Goal: Check status: Check status

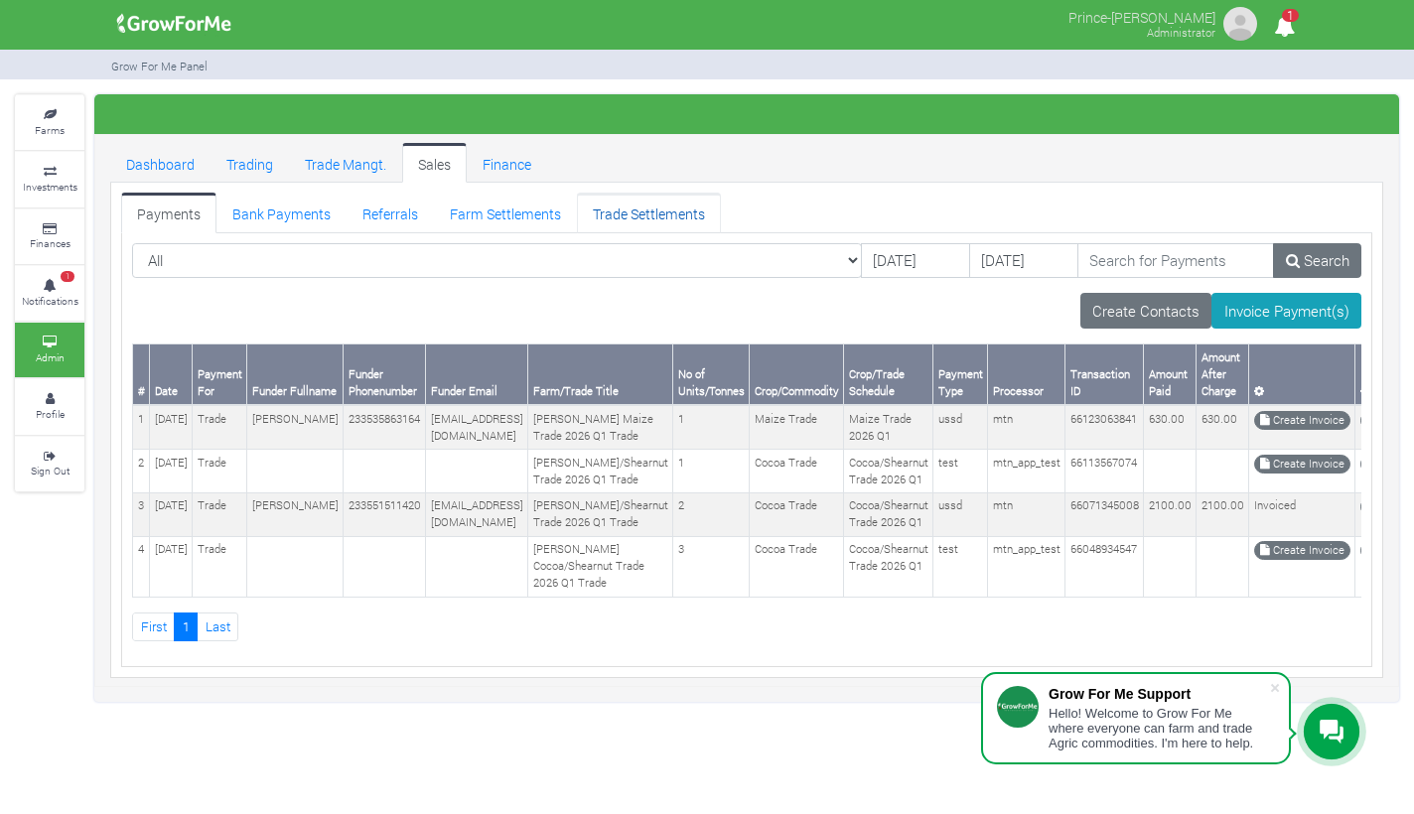
click at [616, 221] on link "Trade Settlements" at bounding box center [649, 213] width 144 height 40
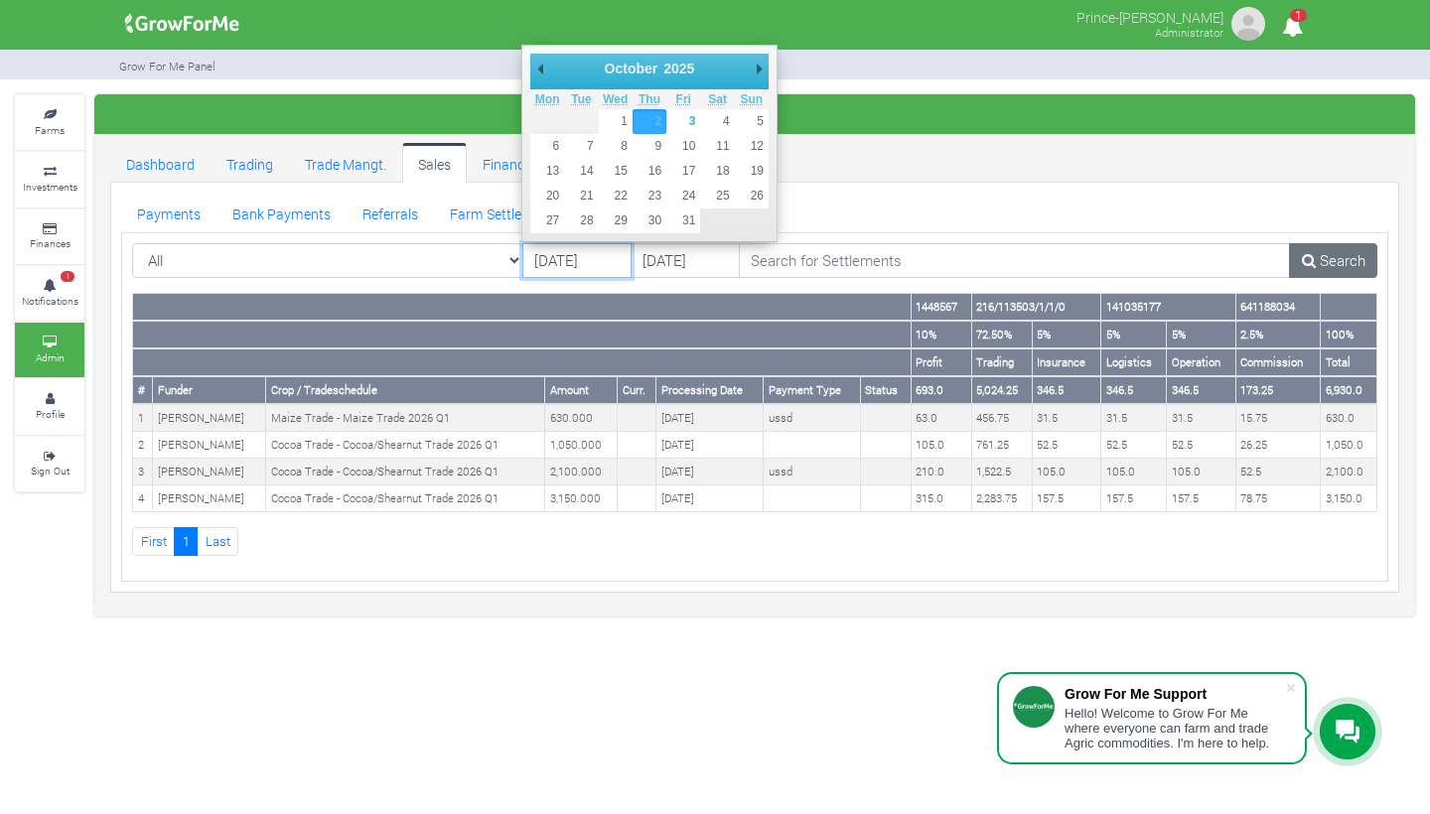
click at [584, 262] on input "[DATE]" at bounding box center [576, 261] width 109 height 36
type input "[DATE]"
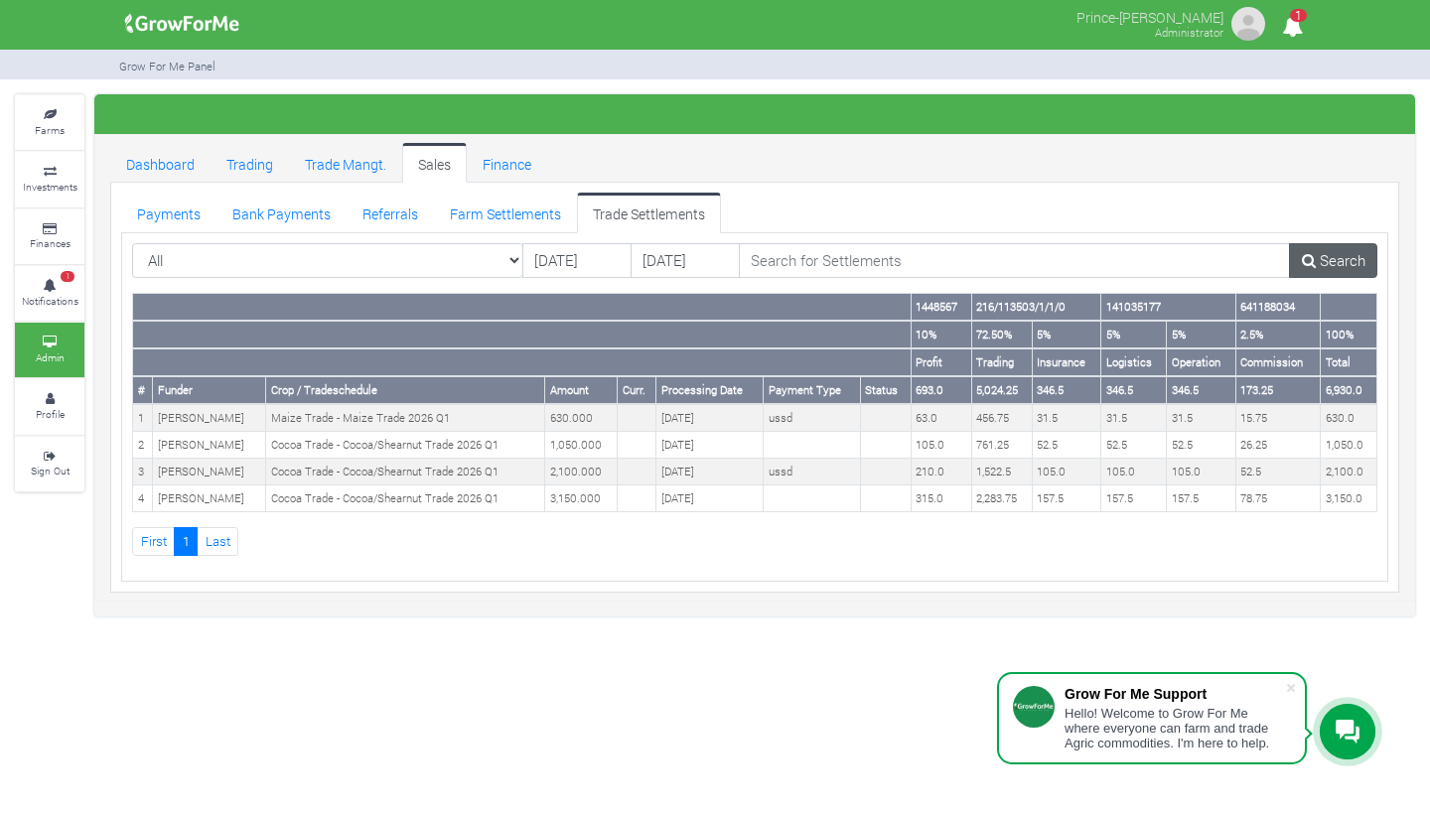
click at [1337, 259] on link "Search" at bounding box center [1333, 261] width 88 height 36
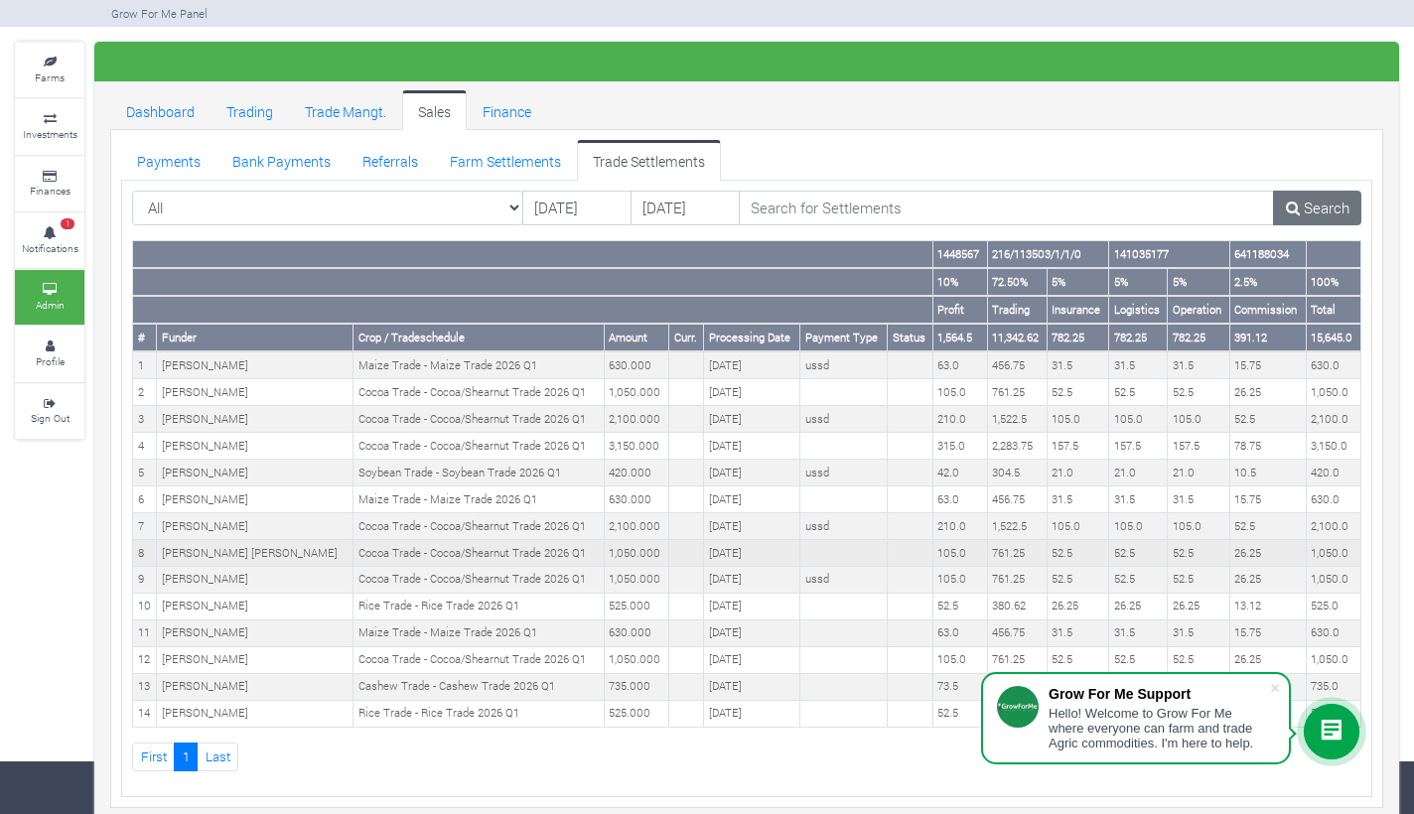
scroll to position [53, 0]
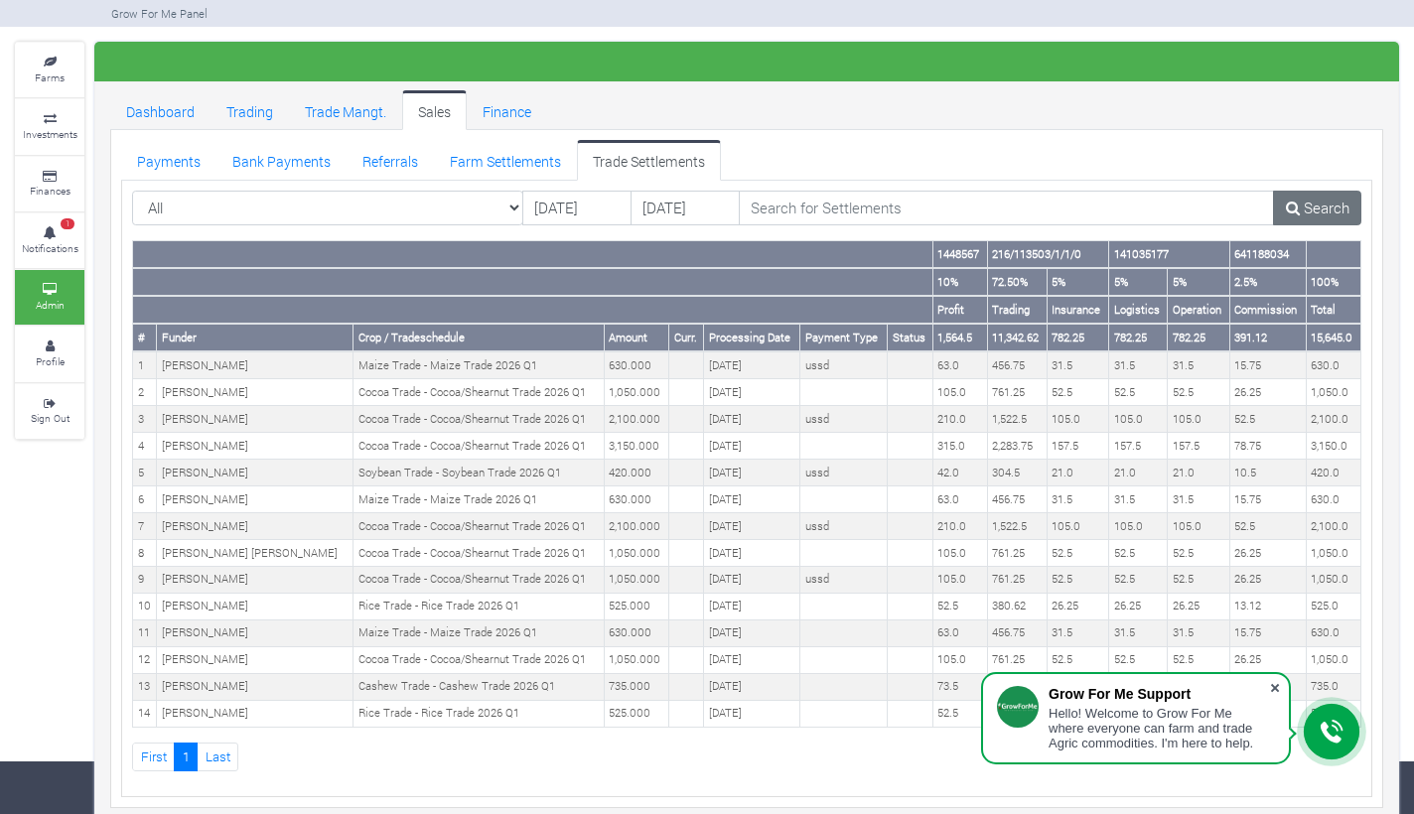
click at [1275, 687] on span at bounding box center [1275, 688] width 20 height 20
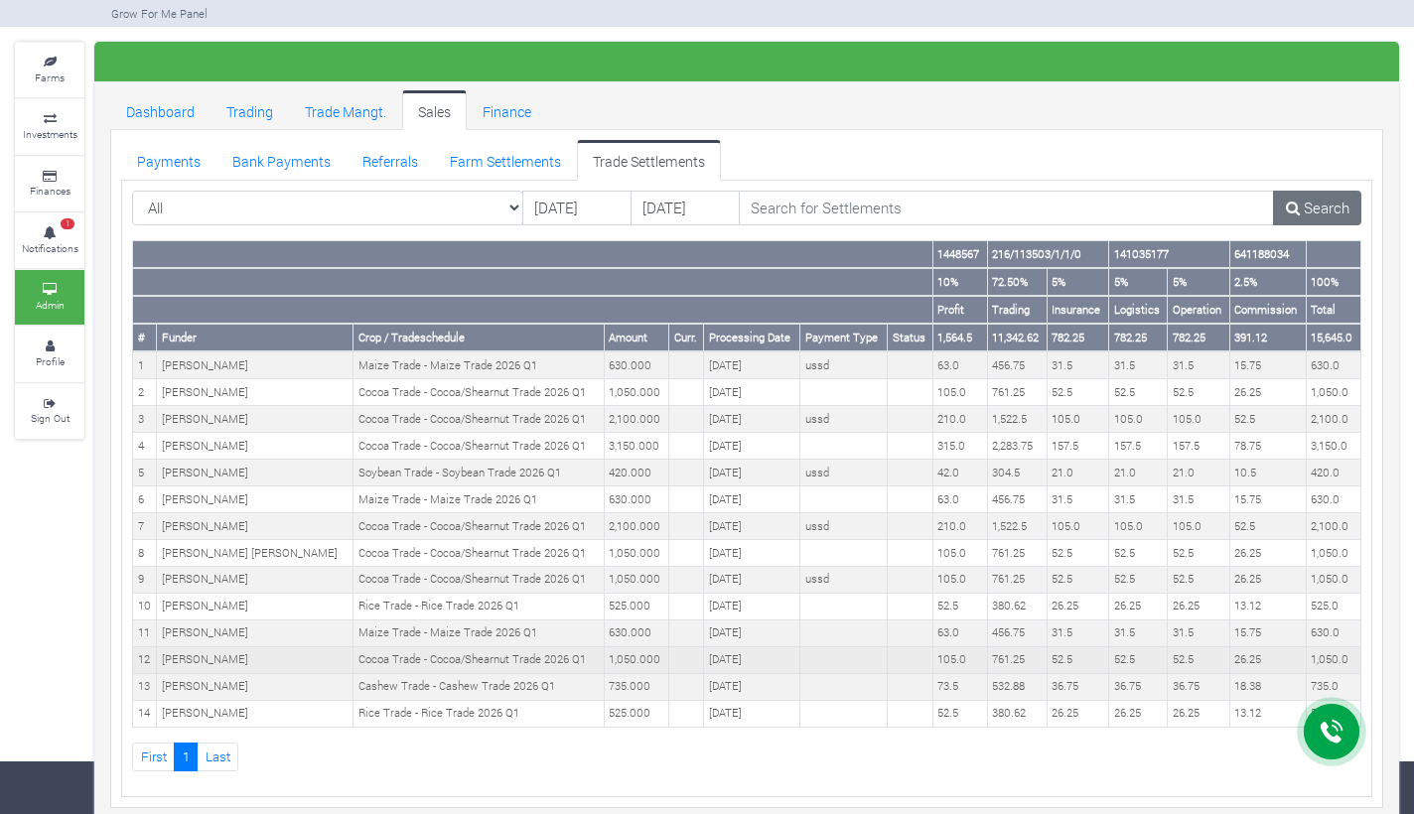
click at [474, 648] on td "Cocoa Trade - Cocoa/Shearnut Trade 2026 Q1" at bounding box center [479, 660] width 251 height 27
